Goal: Task Accomplishment & Management: Use online tool/utility

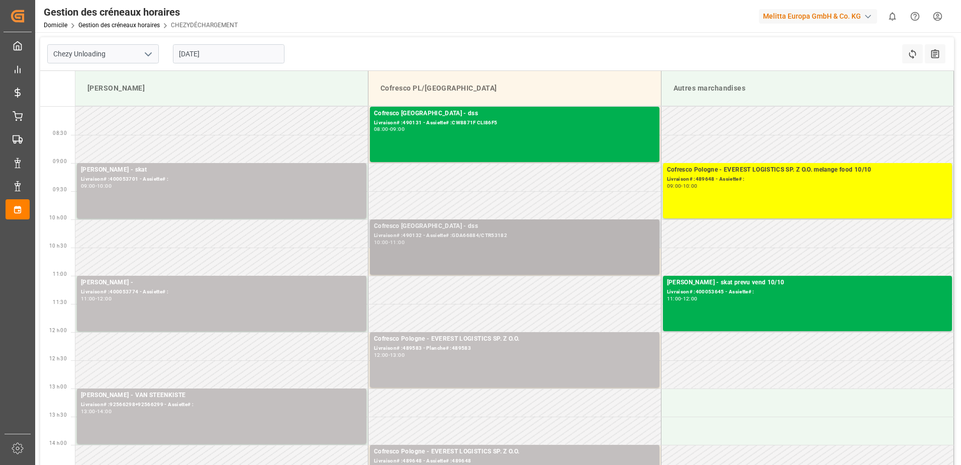
click at [512, 254] on div "Cofresco Pologne - dss Livraison# :490132 - Assiette# :GDA66884/CTR53182 10:00 …" at bounding box center [515, 246] width 282 height 51
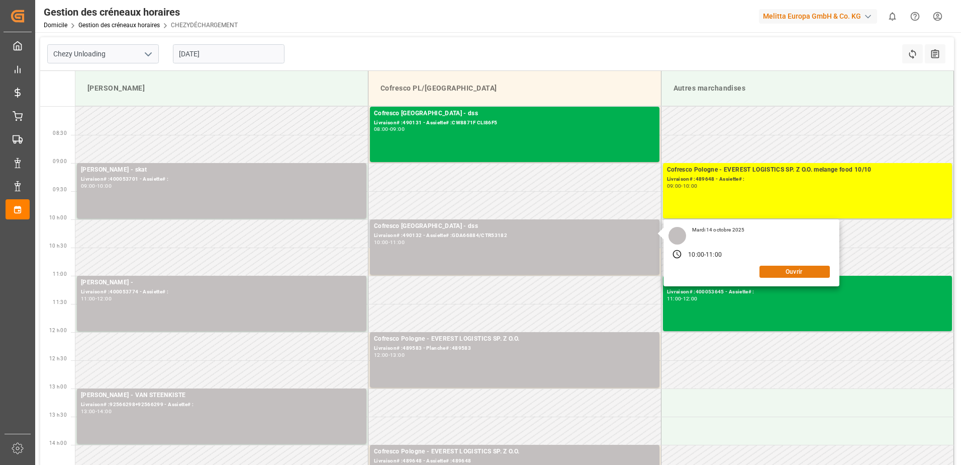
click at [786, 272] on button "Ouvrir" at bounding box center [795, 271] width 70 height 12
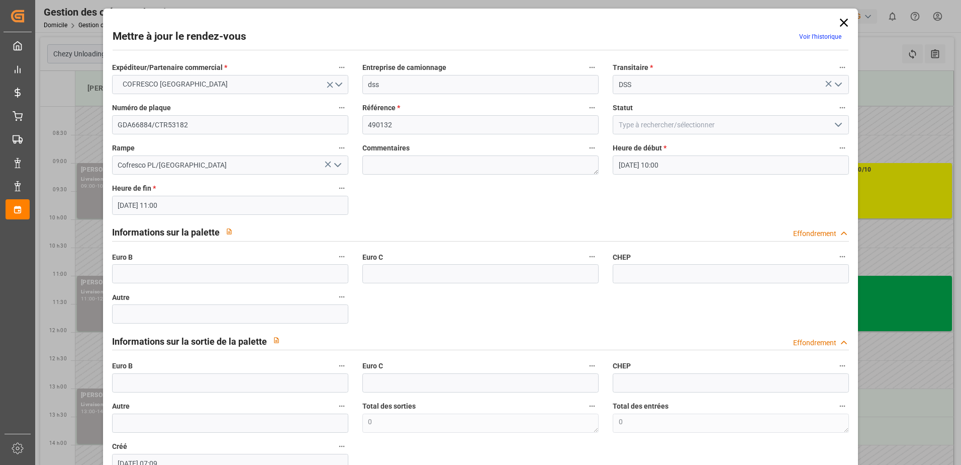
click at [839, 124] on polyline "Ouvrir le menu" at bounding box center [839, 124] width 6 height 3
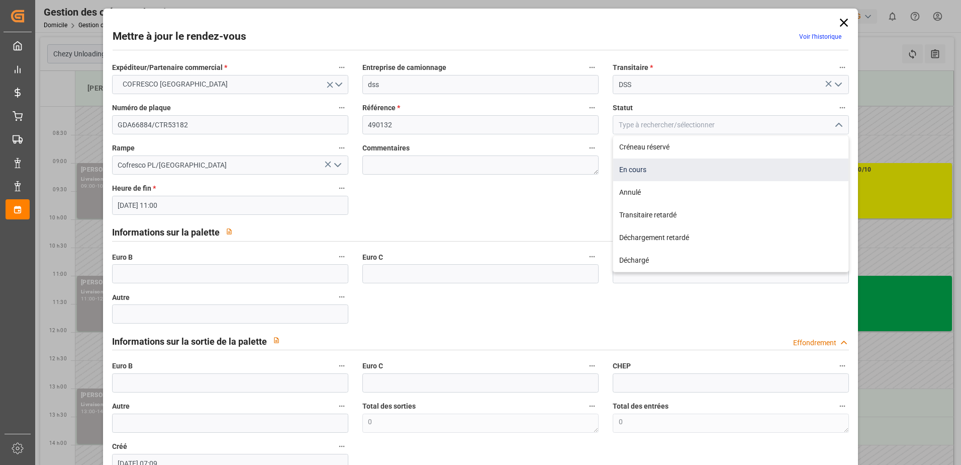
click at [635, 167] on div "En cours" at bounding box center [730, 169] width 235 height 23
type input "In Progress"
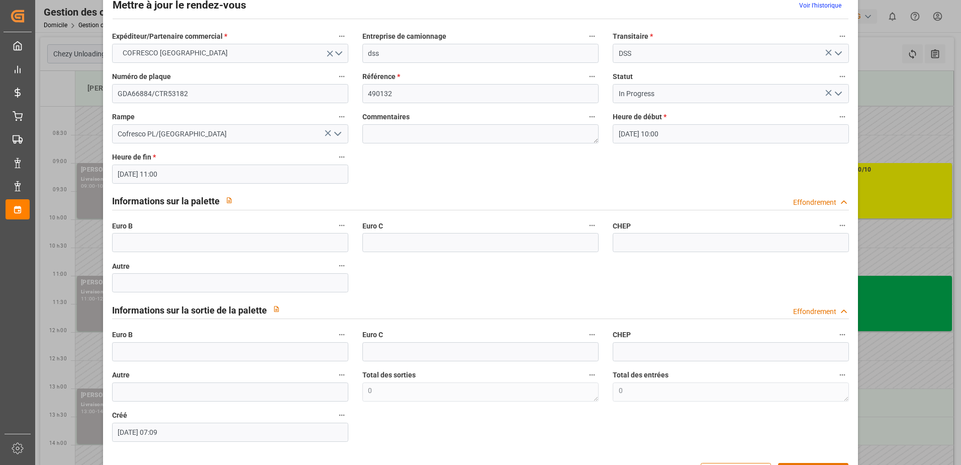
scroll to position [66, 0]
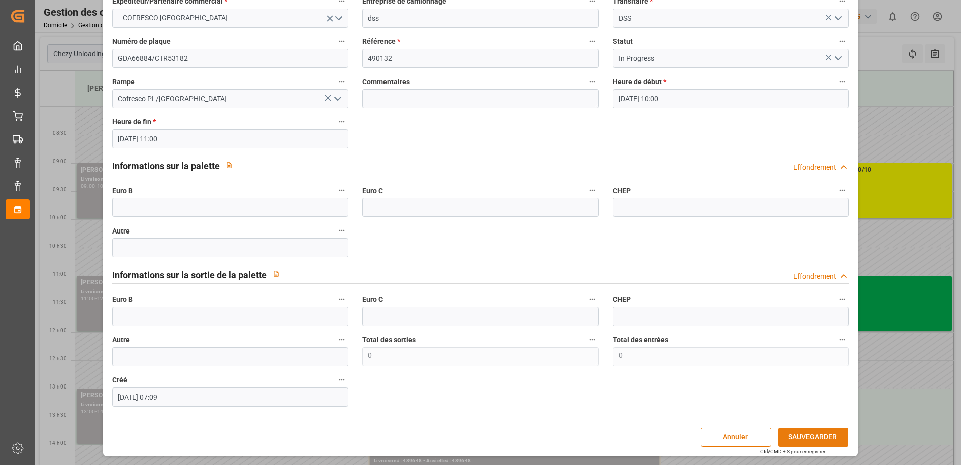
click at [783, 438] on button "SAUVEGARDER" at bounding box center [813, 436] width 70 height 19
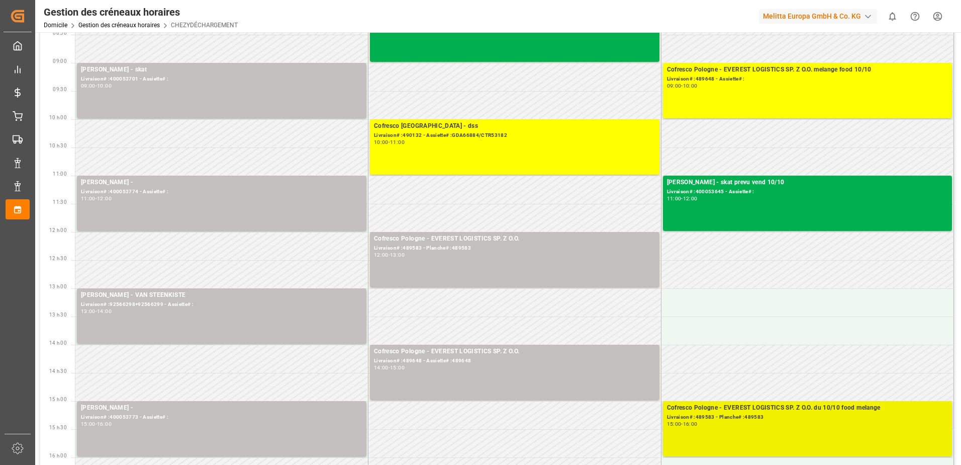
scroll to position [101, 0]
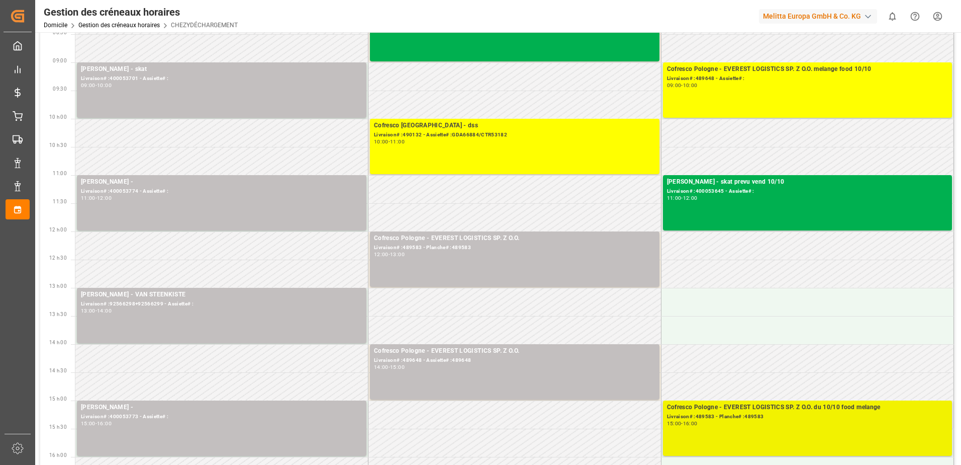
click at [765, 436] on div "Cofresco Pologne - EVEREST LOGISTICS SP. Z O.O. du 10/10 food melange Livraison…" at bounding box center [808, 427] width 282 height 51
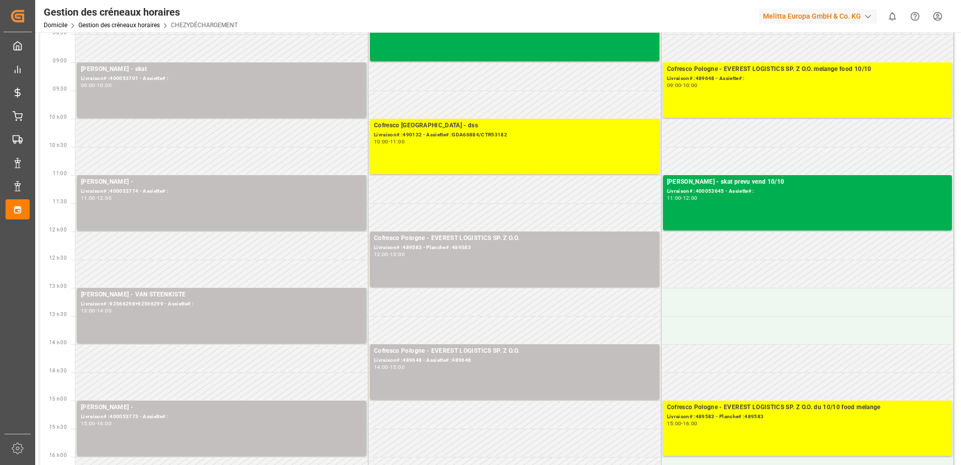
click at [765, 436] on div "Cofresco Pologne - EVEREST LOGISTICS SP. Z O.O. du 10/10 food melange Livraison…" at bounding box center [808, 427] width 282 height 51
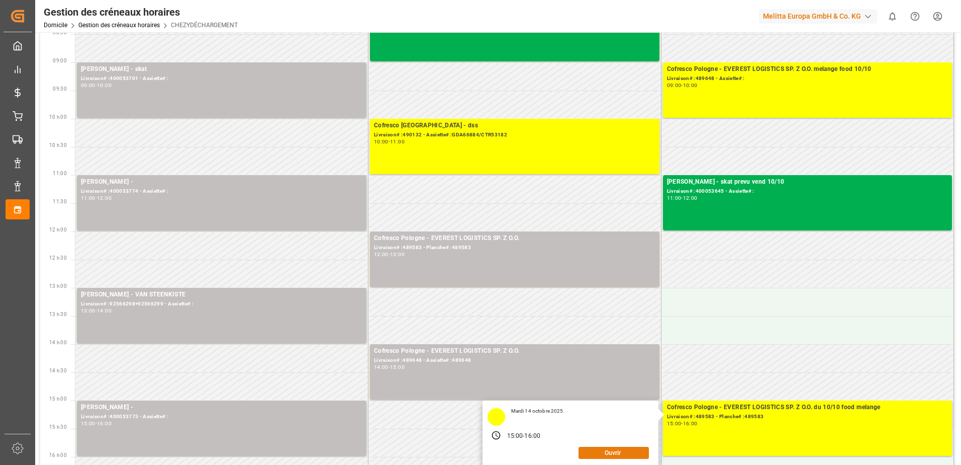
click at [625, 453] on button "Ouvrir" at bounding box center [614, 452] width 70 height 12
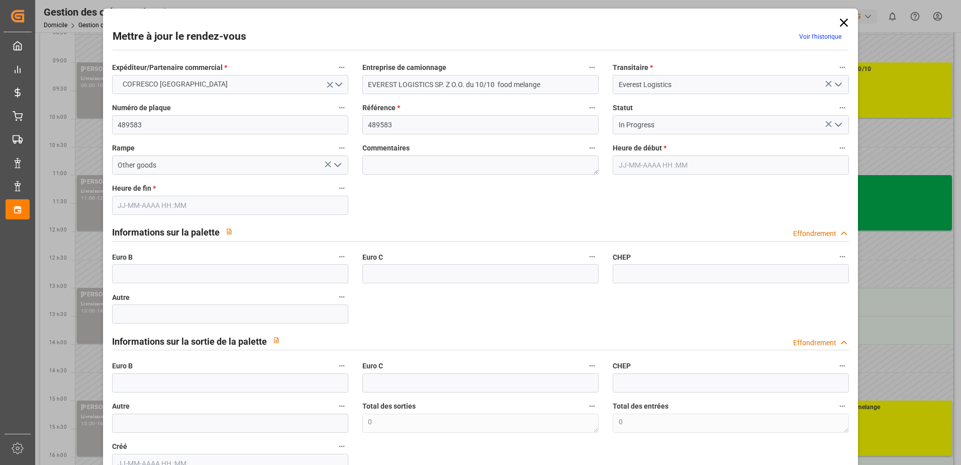
type input "[DATE] 15:00"
type input "[DATE] 16:00"
type input "[DATE] 13:32"
click at [834, 121] on icon "Ouvrir le menu" at bounding box center [839, 125] width 12 height 12
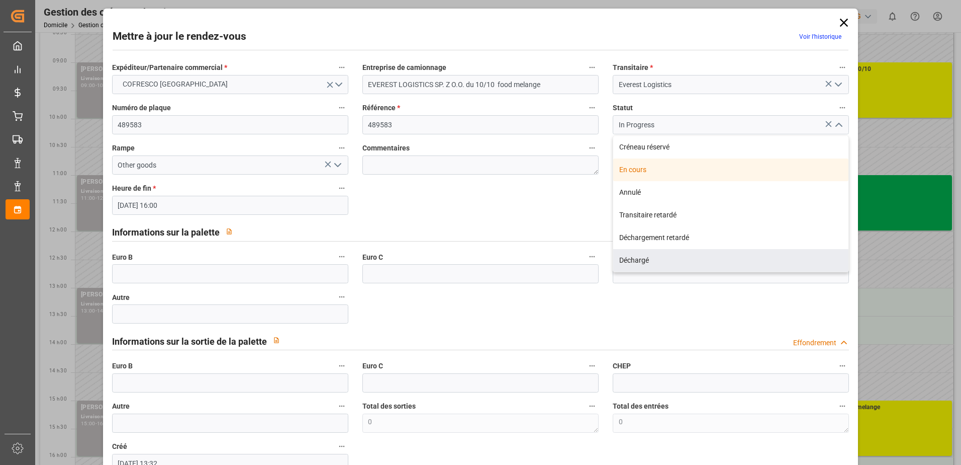
click at [633, 257] on div "Déchargé" at bounding box center [730, 260] width 235 height 23
type input "Unloaded"
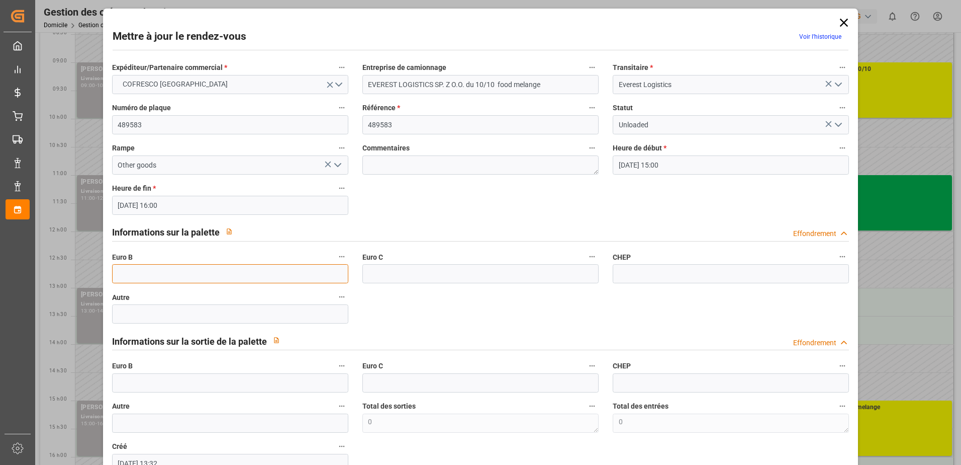
click at [174, 272] on input "text" at bounding box center [230, 273] width 236 height 19
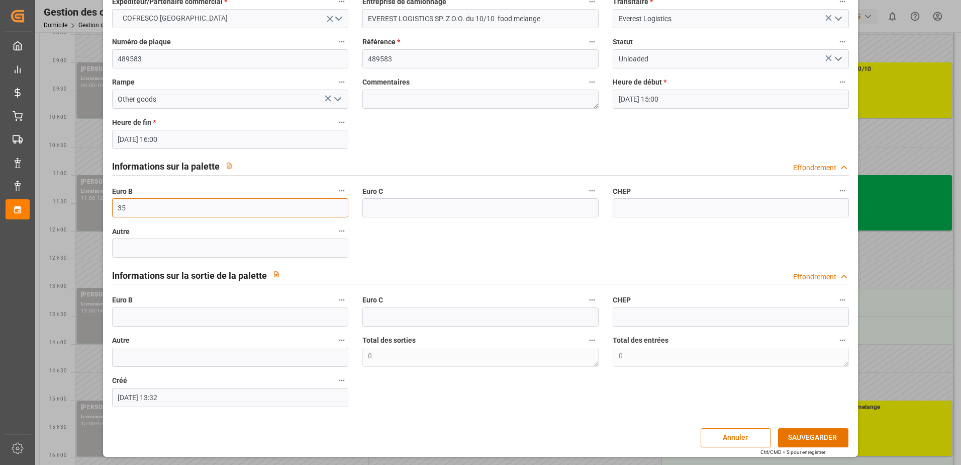
scroll to position [66, 0]
type input "35"
click at [793, 437] on button "SAUVEGARDER" at bounding box center [813, 436] width 70 height 19
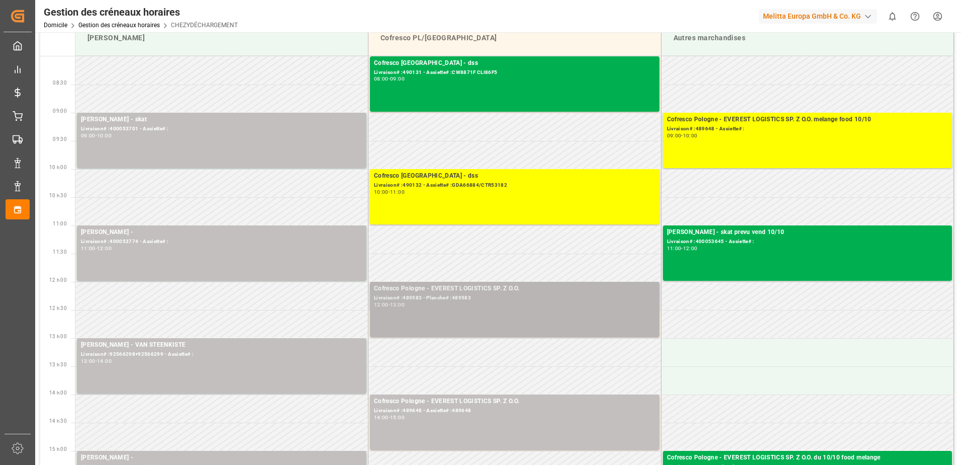
scroll to position [0, 0]
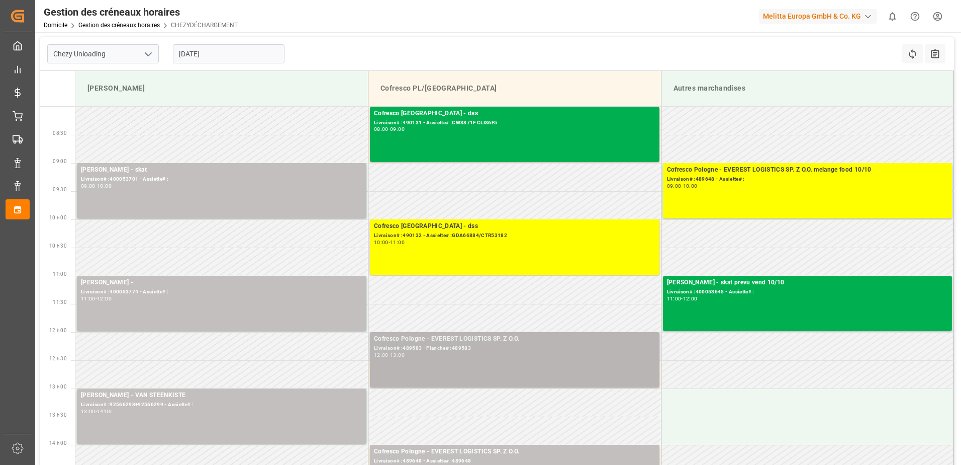
click at [468, 346] on div "Livraison# :489583 - Planche# :489583" at bounding box center [515, 348] width 282 height 9
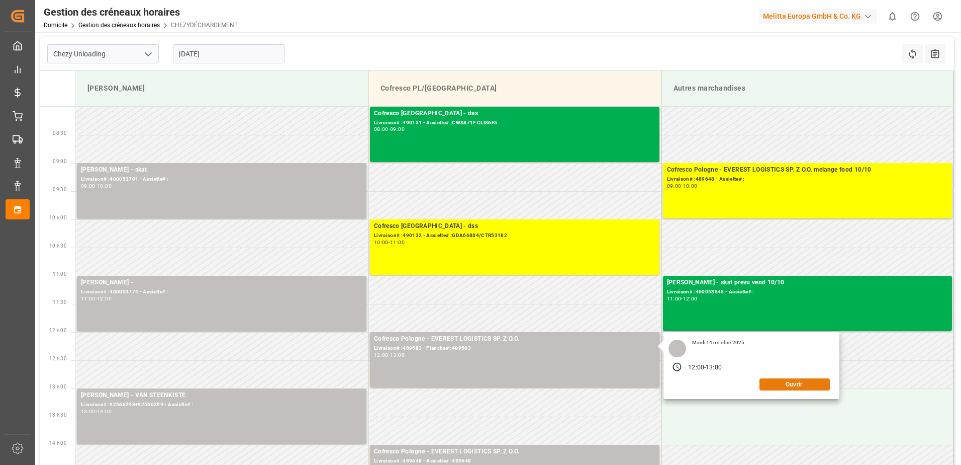
click at [769, 381] on button "Ouvrir" at bounding box center [795, 384] width 70 height 12
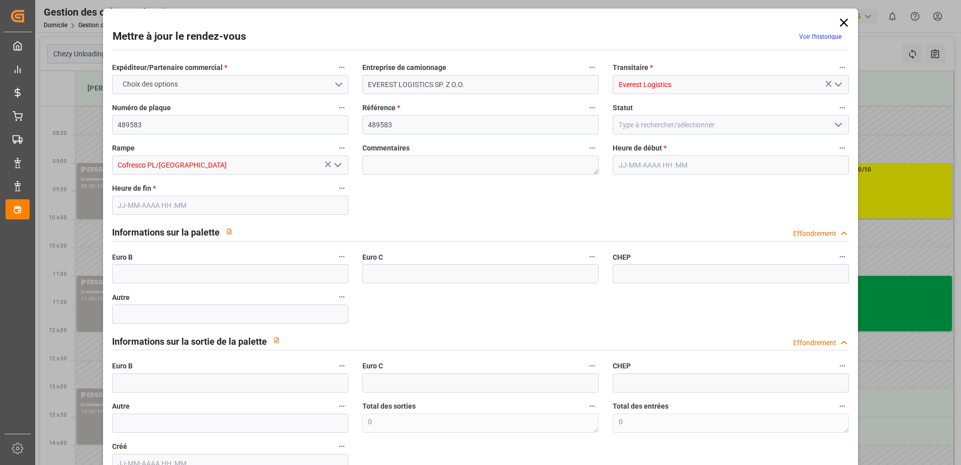
type input "[DATE] 12:00"
type input "[DATE] 13:00"
type input "[DATE] 08:29"
click at [834, 122] on icon "Ouvrir le menu" at bounding box center [839, 125] width 12 height 12
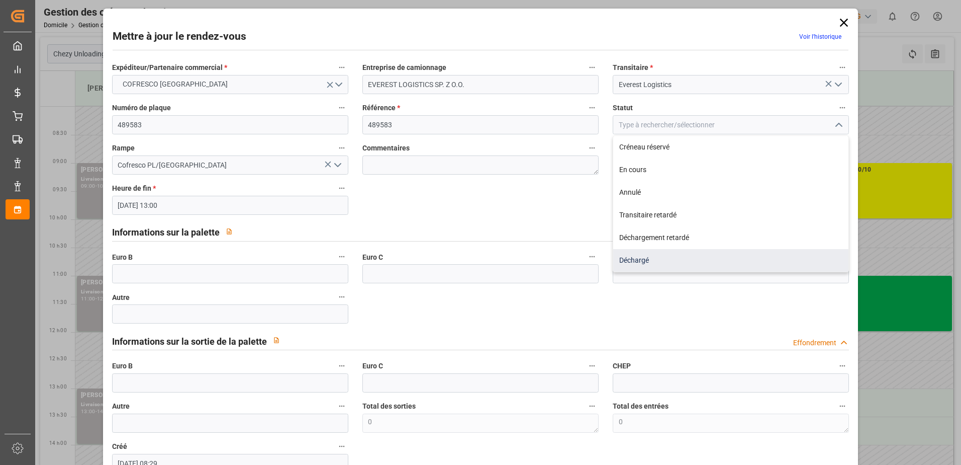
click at [633, 262] on div "Déchargé" at bounding box center [730, 260] width 235 height 23
type input "Unloaded"
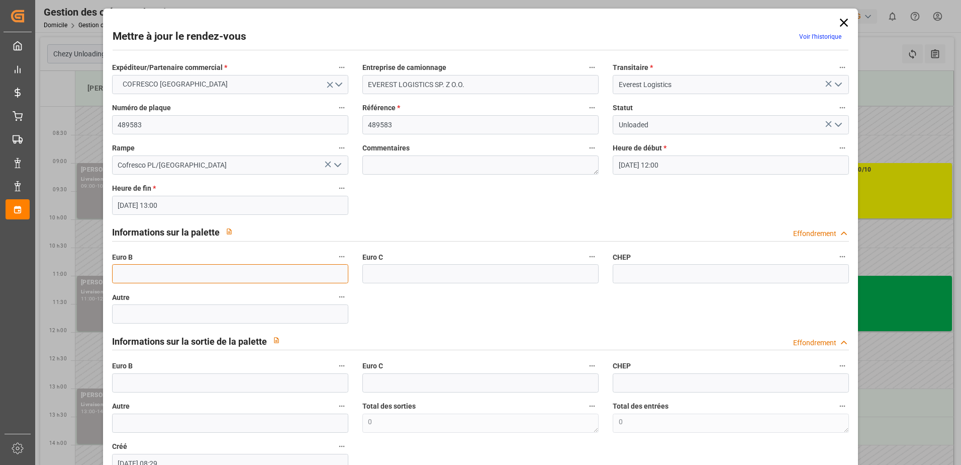
click at [177, 273] on input "text" at bounding box center [230, 273] width 236 height 19
type input "35"
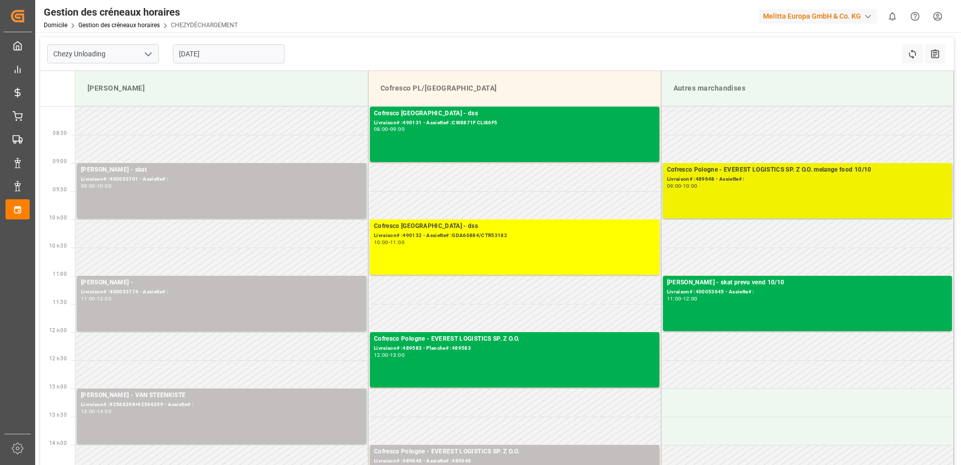
click at [740, 183] on div "Livraison# :489648 - Assiette# :" at bounding box center [808, 179] width 282 height 9
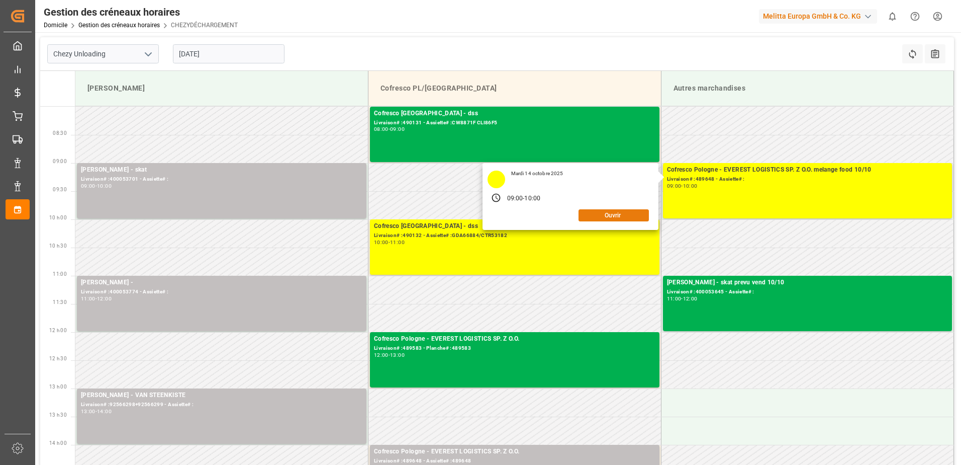
click at [611, 209] on button "Ouvrir" at bounding box center [614, 215] width 70 height 12
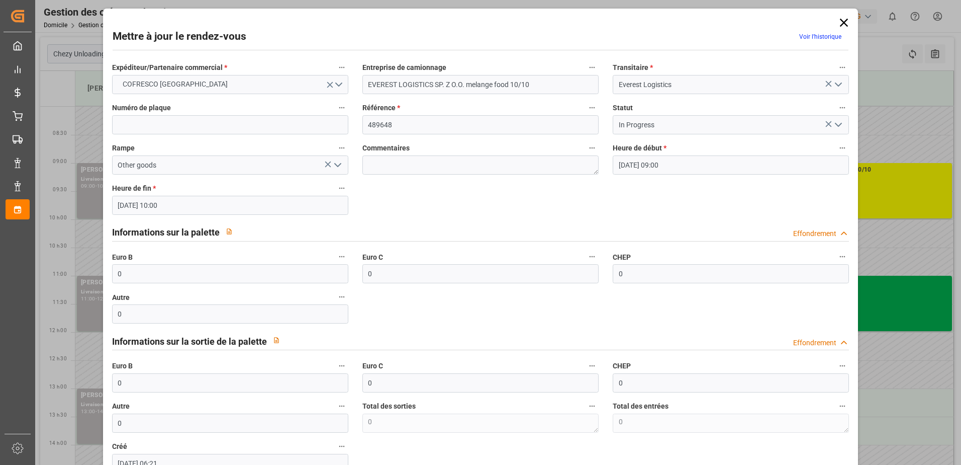
click at [840, 123] on icon "Ouvrir le menu" at bounding box center [839, 125] width 12 height 12
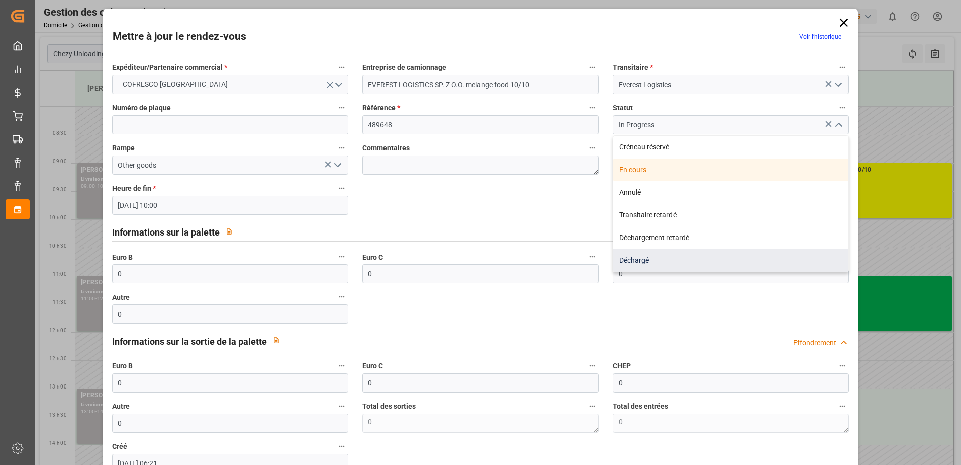
click at [625, 259] on div "Déchargé" at bounding box center [730, 260] width 235 height 23
type input "Unloaded"
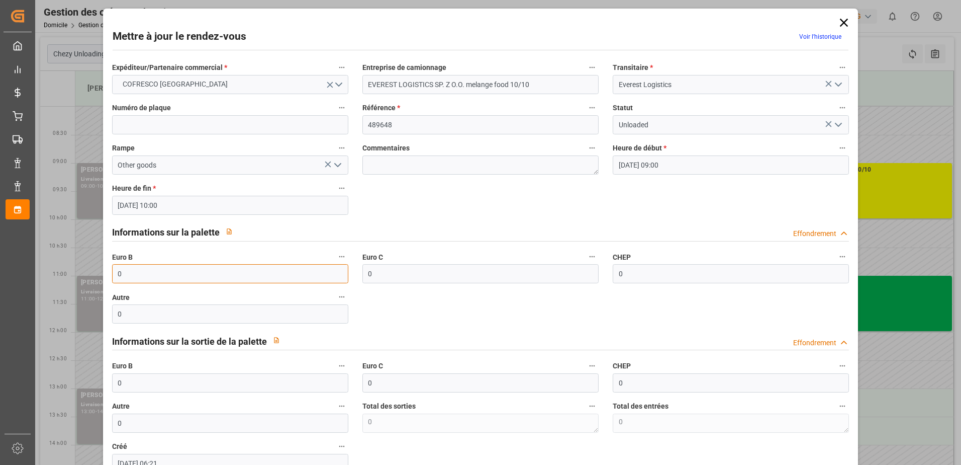
click at [257, 273] on input "0" at bounding box center [230, 273] width 236 height 19
type input "24"
